Goal: Task Accomplishment & Management: Complete application form

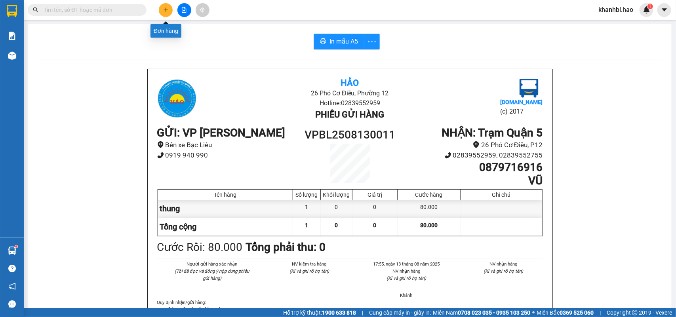
click at [164, 9] on icon "plus" at bounding box center [166, 10] width 6 height 6
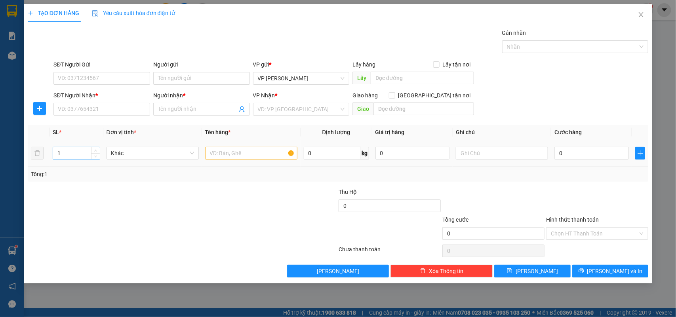
click at [61, 153] on input "1" at bounding box center [76, 153] width 47 height 12
type input "2"
click at [112, 110] on input "SĐT Người Nhận *" at bounding box center [101, 109] width 97 height 13
click at [186, 108] on input "Người nhận *" at bounding box center [197, 109] width 79 height 9
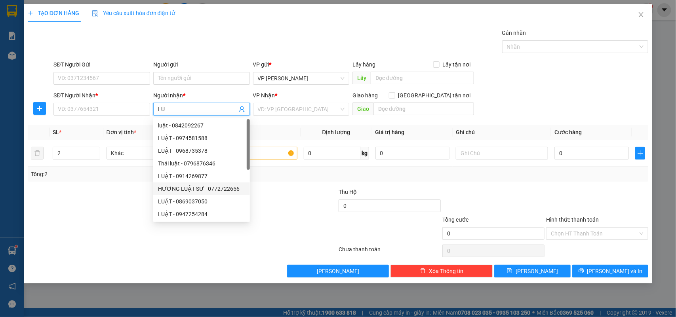
type input "L"
type input "LUAT"
click at [183, 213] on div "LUAT - 0901330899" at bounding box center [201, 214] width 87 height 9
type input "0901330899"
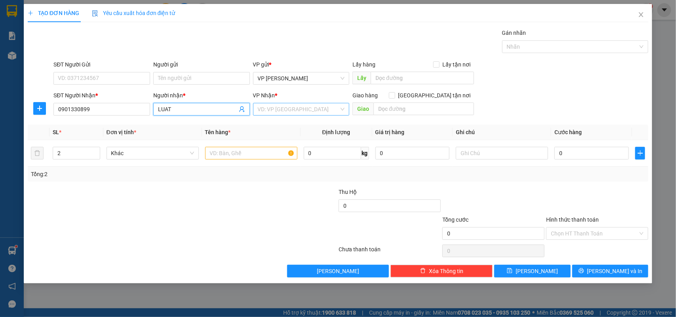
type input "LUAT"
click at [323, 107] on input "search" at bounding box center [299, 109] width 82 height 12
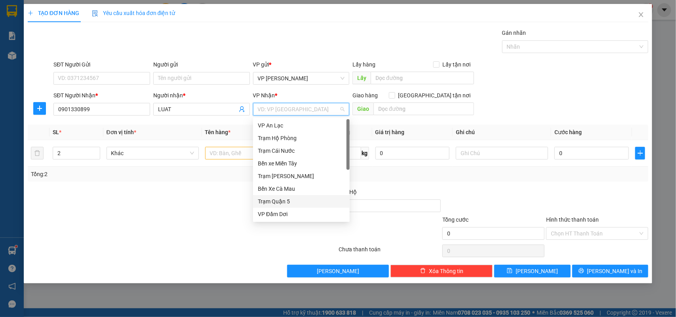
click at [294, 201] on div "Trạm Quận 5" at bounding box center [301, 201] width 87 height 9
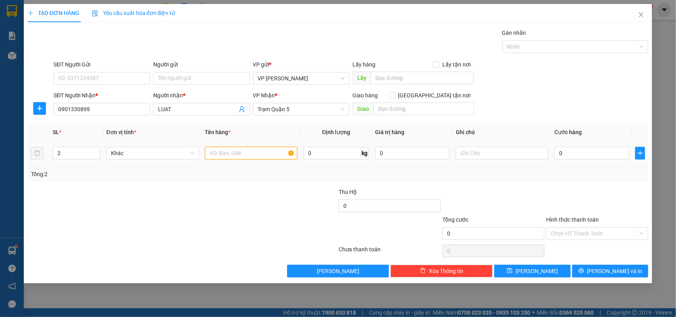
click at [237, 155] on input "text" at bounding box center [251, 153] width 92 height 13
type input "THÙNG"
click at [604, 154] on input "0" at bounding box center [591, 153] width 74 height 13
type input "01"
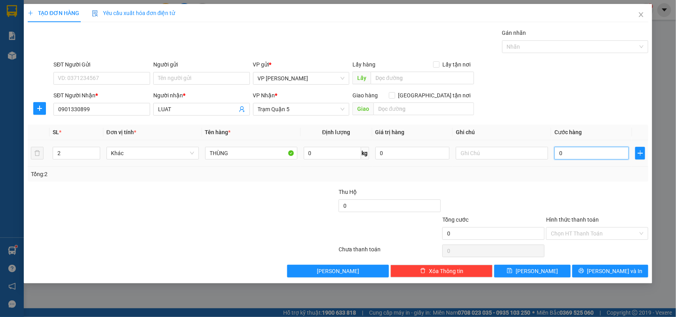
type input "1"
type input "010"
type input "10"
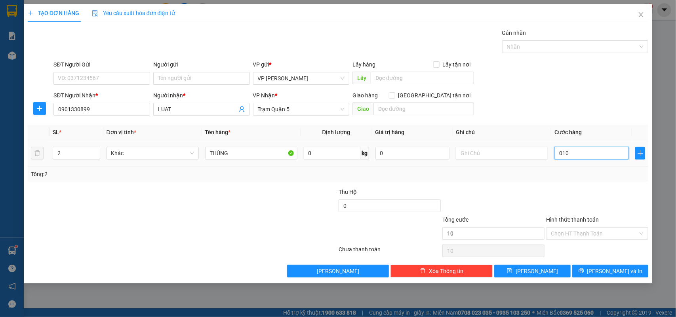
type input "0.100"
type input "100"
click at [593, 184] on div "Transit Pickup Surcharge Ids Transit Deliver Surcharge Ids Transit Deliver Surc…" at bounding box center [338, 152] width 621 height 249
type input "100.000"
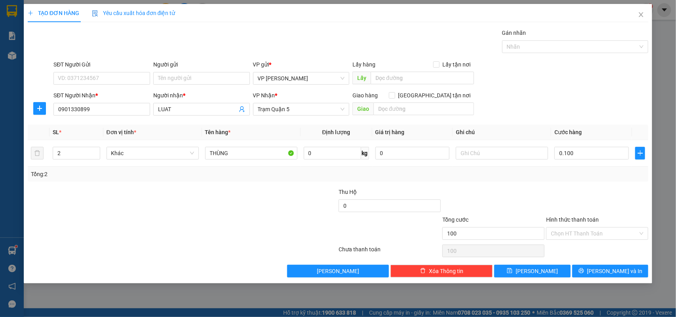
type input "100.000"
click at [573, 230] on input "Hình thức thanh toán" at bounding box center [594, 234] width 87 height 12
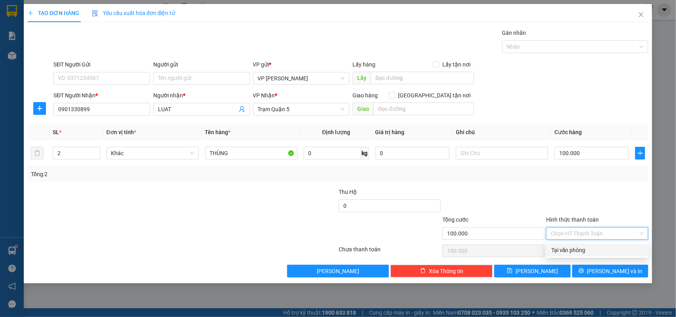
click at [585, 249] on div "Tại văn phòng" at bounding box center [597, 250] width 93 height 9
type input "0"
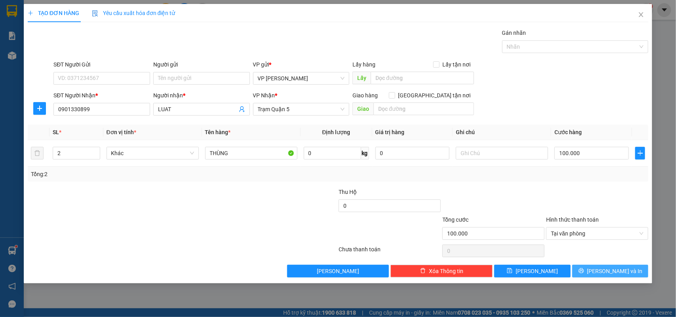
click at [606, 272] on span "[PERSON_NAME] và In" at bounding box center [614, 271] width 55 height 9
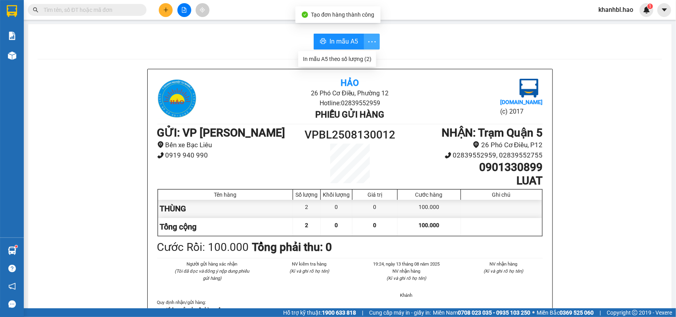
click at [367, 41] on icon "more" at bounding box center [372, 42] width 10 height 10
click at [358, 56] on div "In mẫu A5 theo số lượng (2)" at bounding box center [337, 59] width 68 height 9
